Goal: Find specific page/section: Find specific page/section

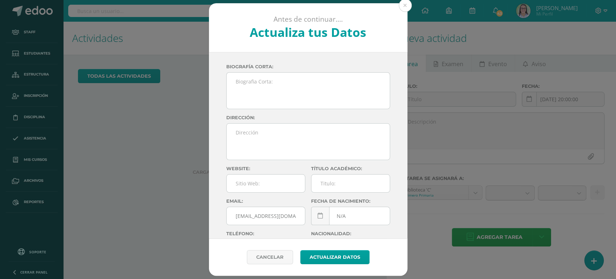
drag, startPoint x: 407, startPoint y: 4, endPoint x: 149, endPoint y: 16, distance: 259.0
click at [407, 4] on button at bounding box center [405, 5] width 13 height 13
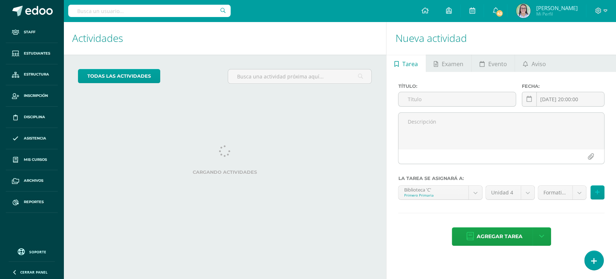
click at [140, 13] on input "text" at bounding box center [149, 11] width 162 height 12
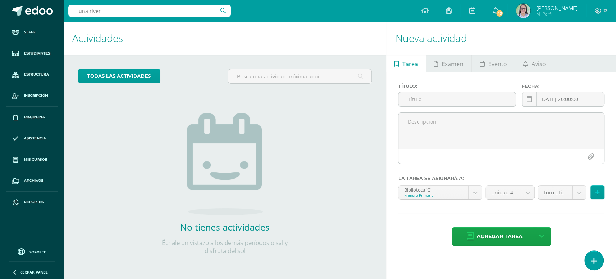
type input "[PERSON_NAME]"
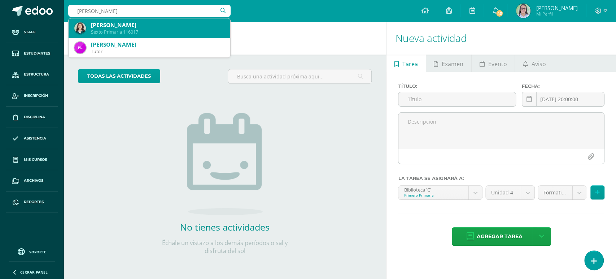
click at [132, 19] on div "[PERSON_NAME] Sexto Primaria 116017" at bounding box center [149, 27] width 150 height 19
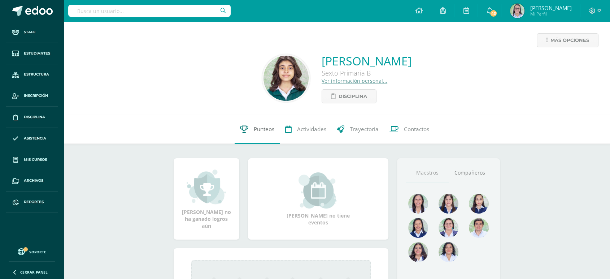
click at [270, 128] on span "Punteos" at bounding box center [264, 129] width 21 height 8
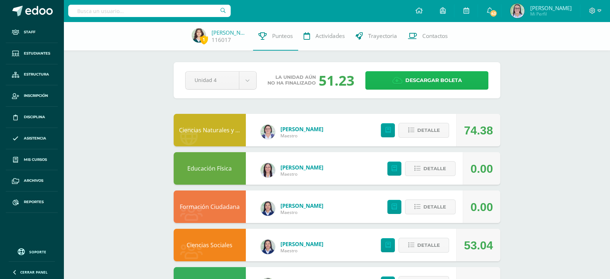
click at [422, 82] on span "Descargar boleta" at bounding box center [433, 80] width 57 height 18
